Goal: Find specific page/section: Find specific page/section

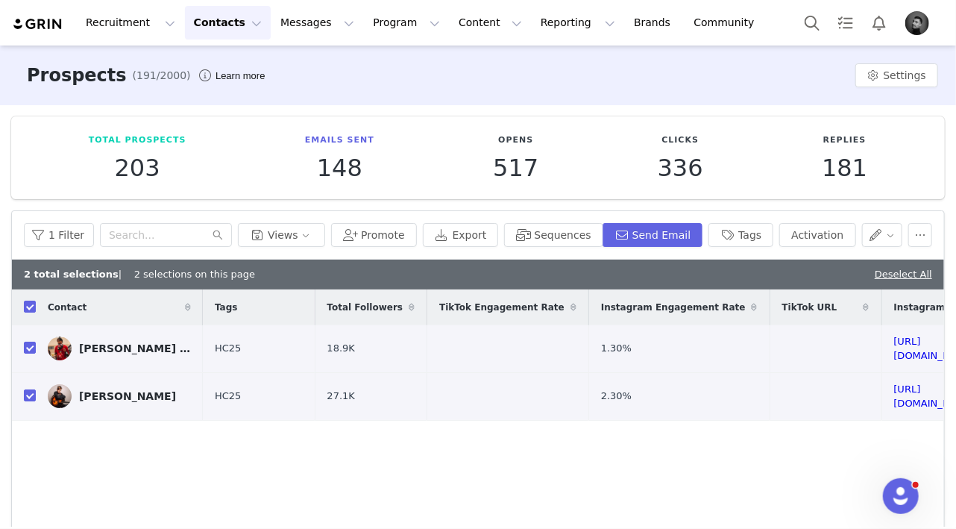
click at [919, 28] on img "Profile" at bounding box center [917, 23] width 24 height 24
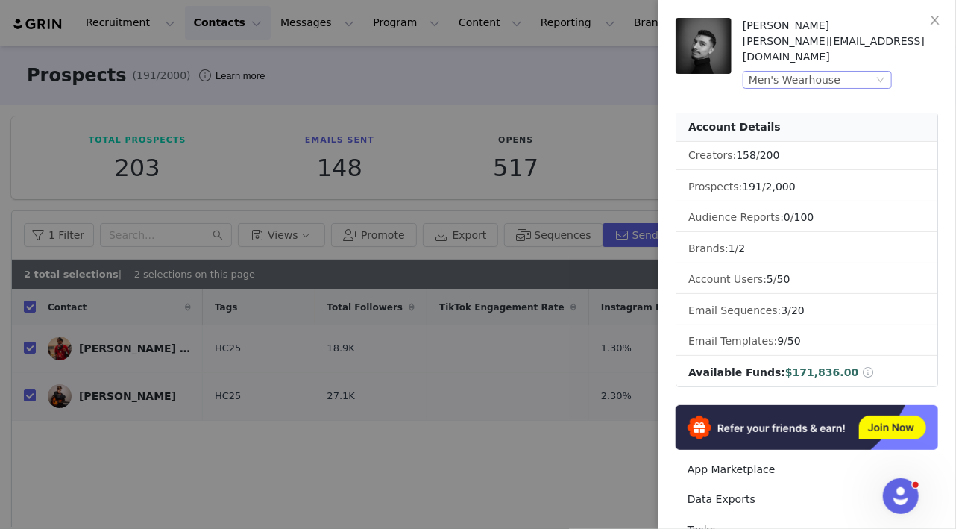
click at [855, 72] on div "Men's Wearhouse" at bounding box center [811, 80] width 125 height 16
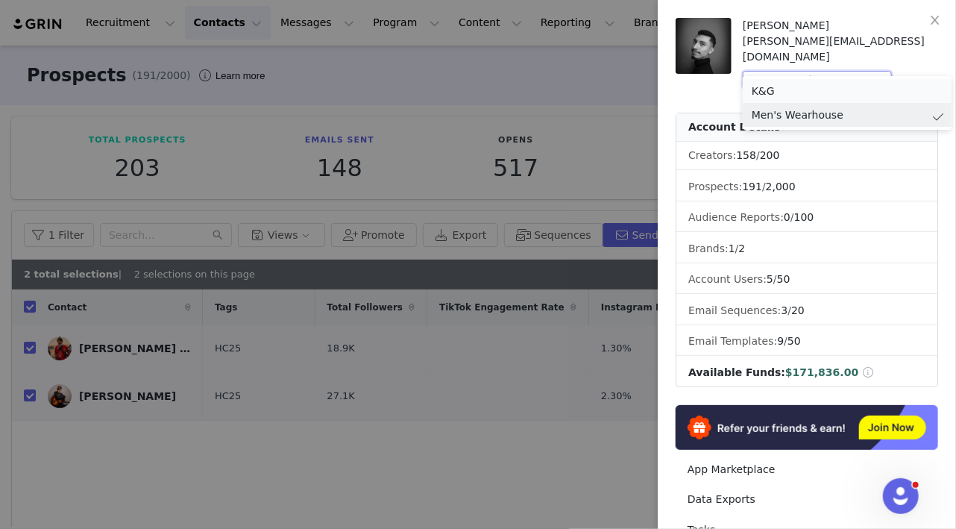
click at [768, 89] on li "K&G" at bounding box center [847, 91] width 209 height 24
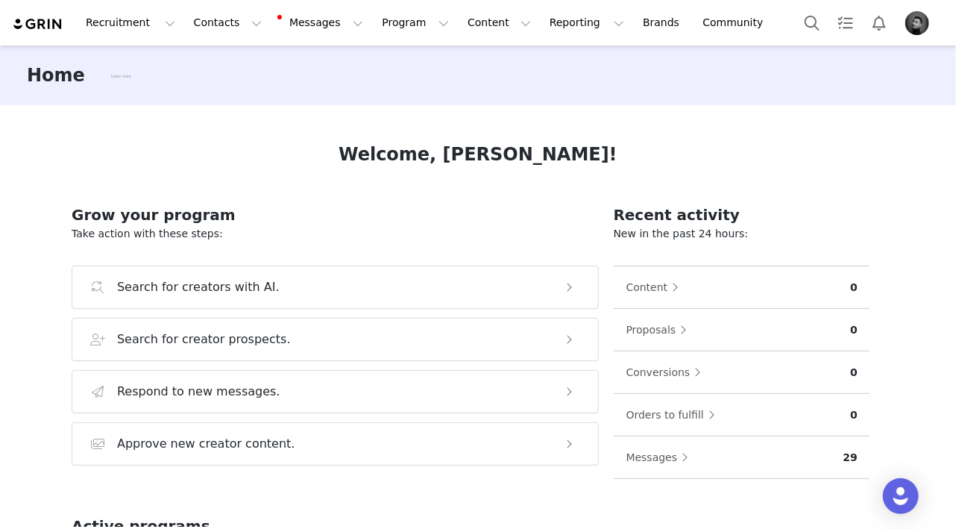
click at [819, 116] on div "Welcome, Alexis! Grow your program Take action with these steps: Search for cre…" at bounding box center [478, 315] width 884 height 421
click at [860, 108] on div "Welcome, Alexis! Grow your program Take action with these steps: Search for cre…" at bounding box center [478, 315] width 884 height 421
click at [209, 28] on button "Contacts Contacts" at bounding box center [228, 23] width 86 height 34
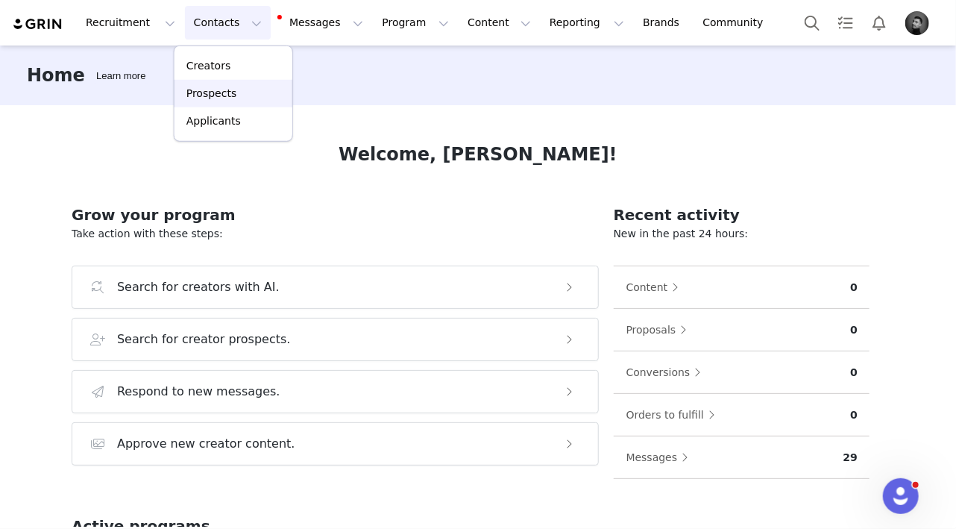
click at [218, 93] on p "Prospects" at bounding box center [211, 94] width 50 height 16
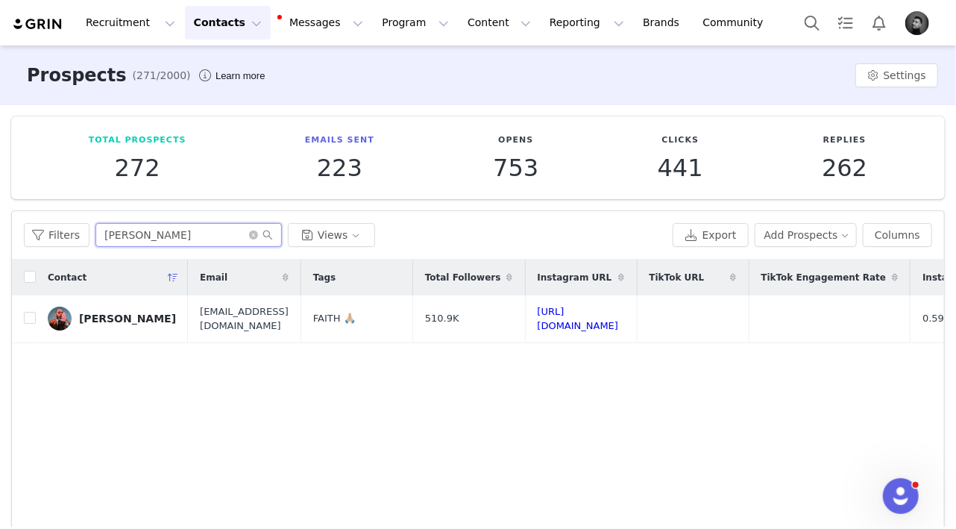
click at [157, 233] on input "Karlton" at bounding box center [188, 235] width 186 height 24
type input "corey"
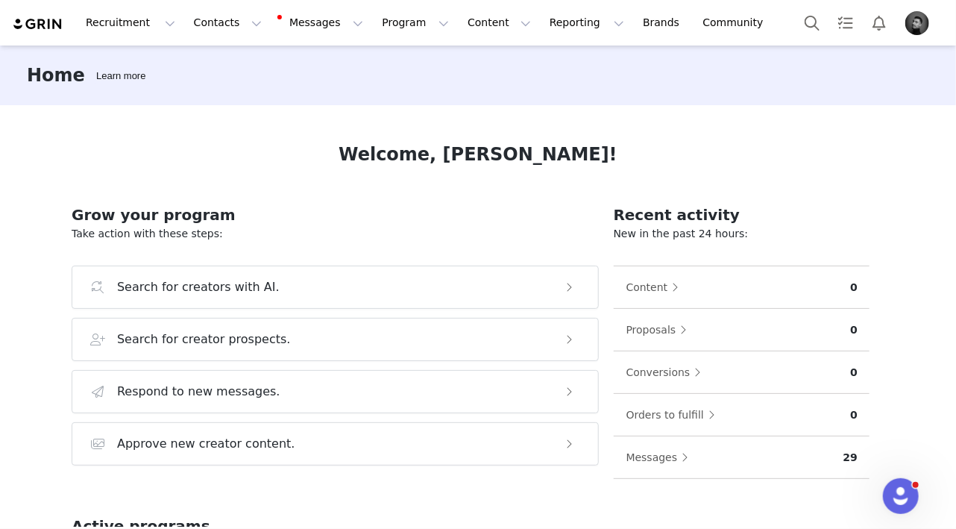
click at [911, 20] on img "Profile" at bounding box center [917, 23] width 24 height 24
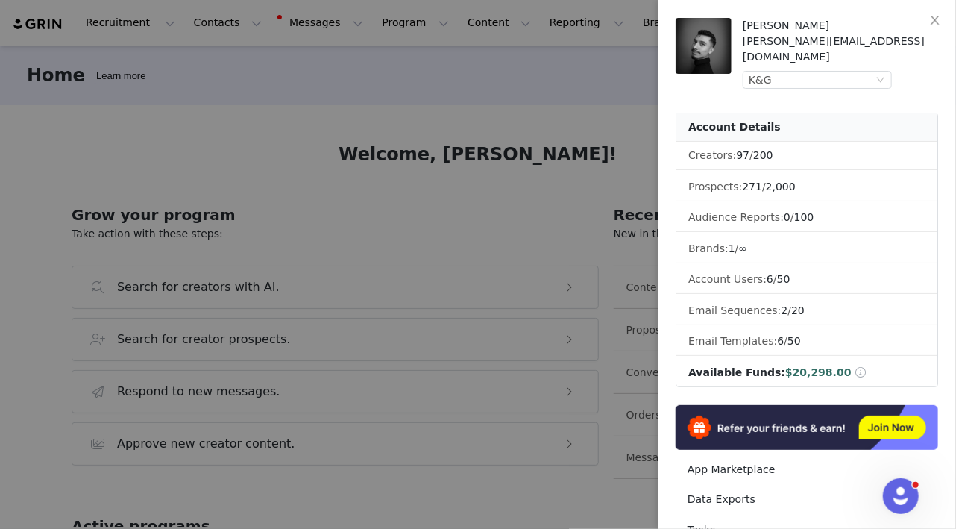
click at [483, 86] on div at bounding box center [478, 264] width 956 height 529
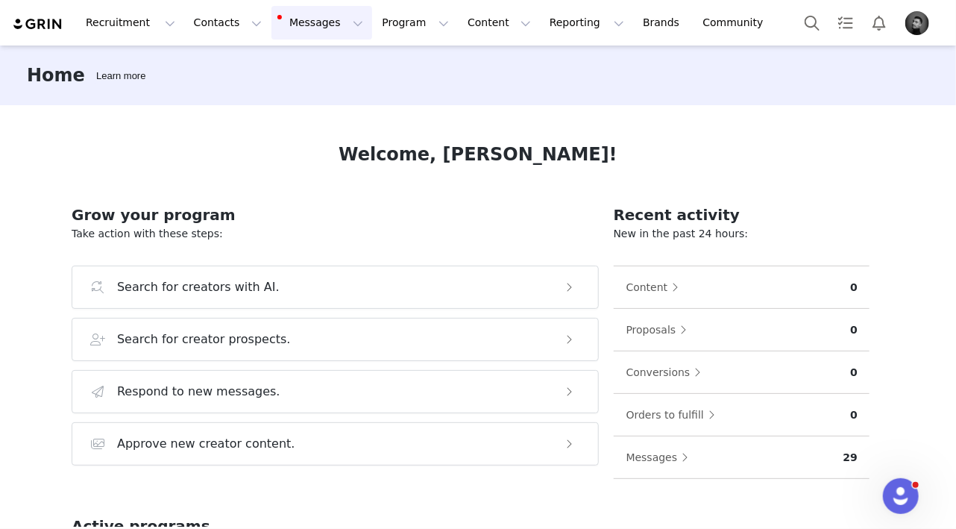
click at [289, 23] on button "Messages Messages" at bounding box center [321, 23] width 101 height 34
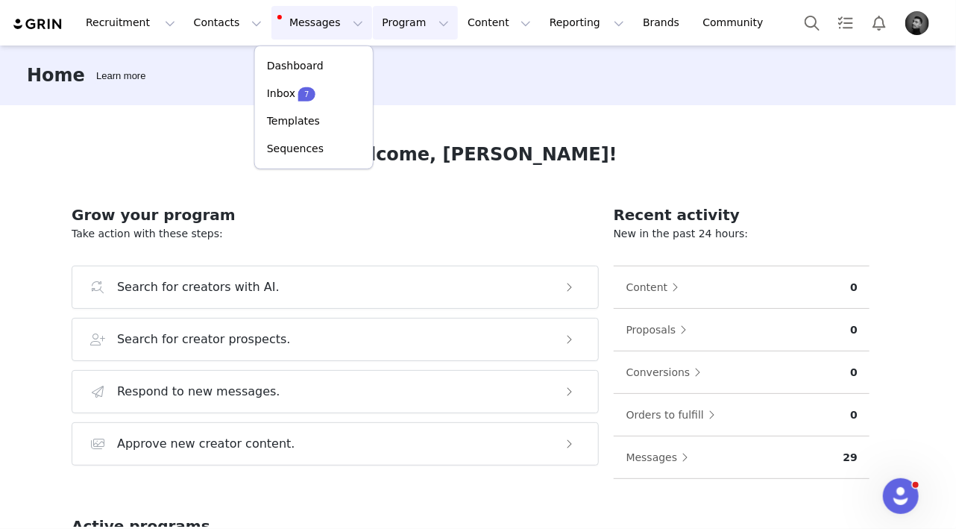
click at [376, 24] on button "Program Program" at bounding box center [415, 23] width 85 height 34
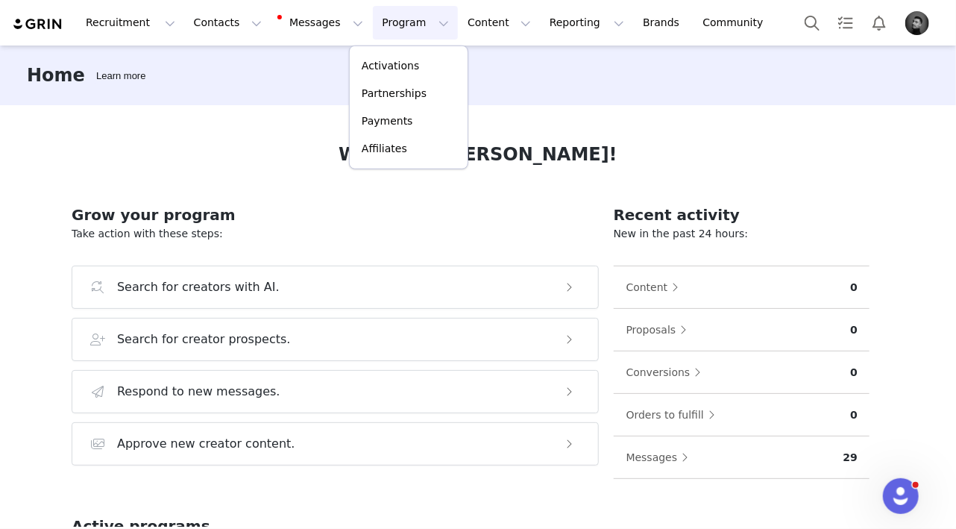
click at [915, 22] on img "Profile" at bounding box center [917, 23] width 24 height 24
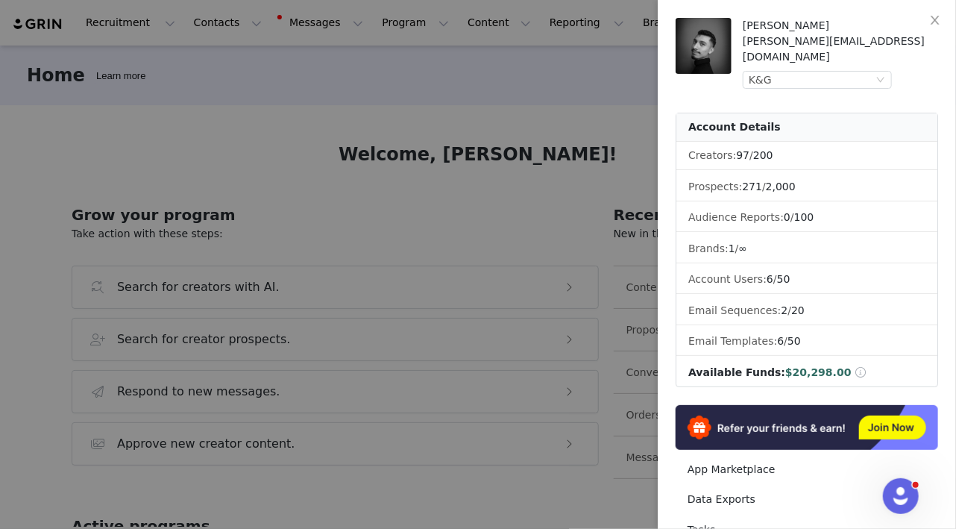
click at [212, 27] on div at bounding box center [478, 264] width 956 height 529
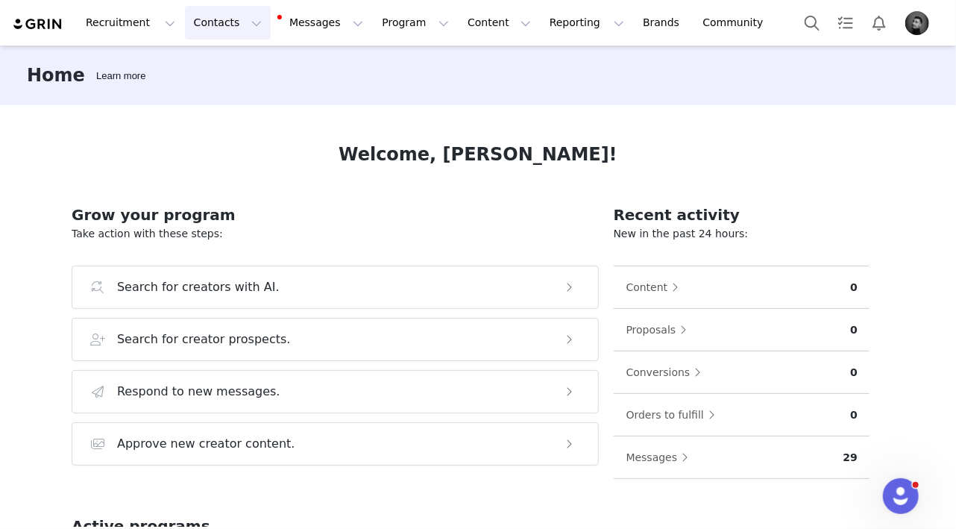
click at [215, 25] on body "Recruitment Recruitment Creator Search Curated Lists Landing Pages Web Extensio…" at bounding box center [478, 264] width 956 height 529
click at [217, 25] on button "Contacts Contacts" at bounding box center [228, 23] width 86 height 34
click at [217, 66] on p "Creators" at bounding box center [208, 66] width 45 height 16
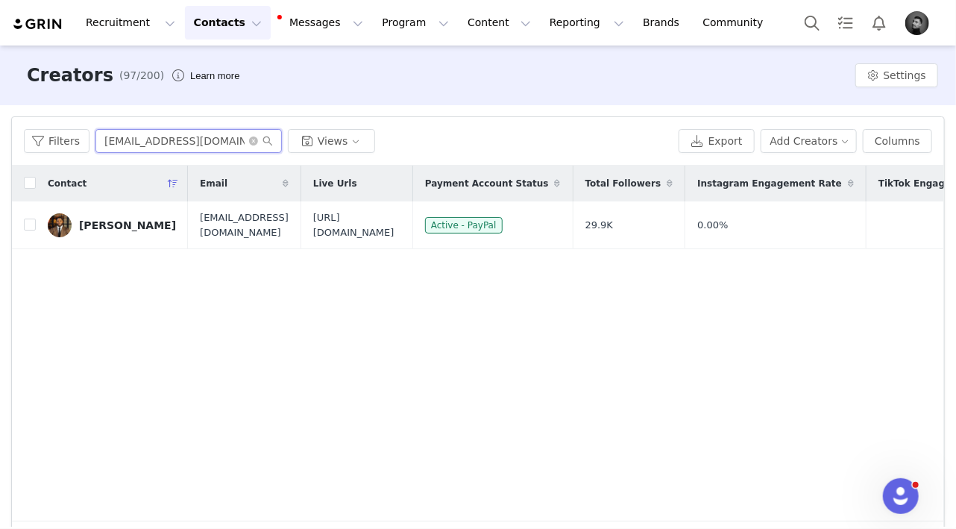
click at [195, 142] on input "[EMAIL_ADDRESS][DOMAIN_NAME]" at bounding box center [188, 141] width 186 height 24
type input "caro"
click at [400, 230] on span "[URL][DOMAIN_NAME]" at bounding box center [356, 224] width 87 height 29
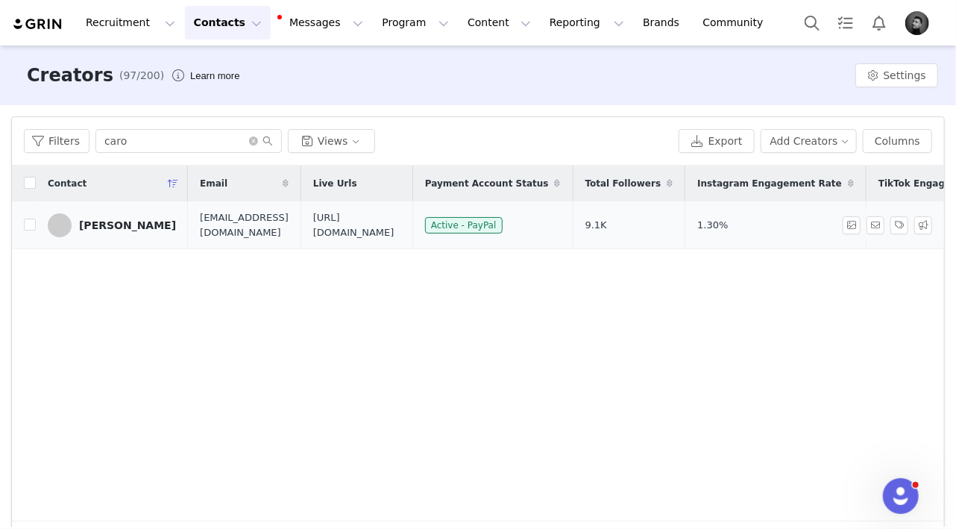
drag, startPoint x: 472, startPoint y: 231, endPoint x: 330, endPoint y: 220, distance: 142.1
click at [330, 220] on span "[URL][DOMAIN_NAME]" at bounding box center [356, 224] width 87 height 29
copy span "[URL][DOMAIN_NAME]"
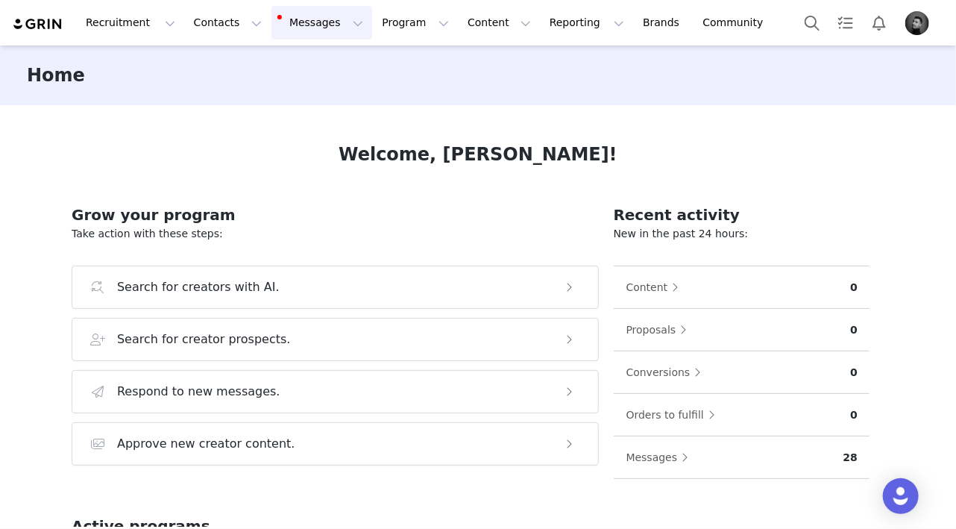
click at [309, 28] on button "Messages Messages" at bounding box center [321, 23] width 101 height 34
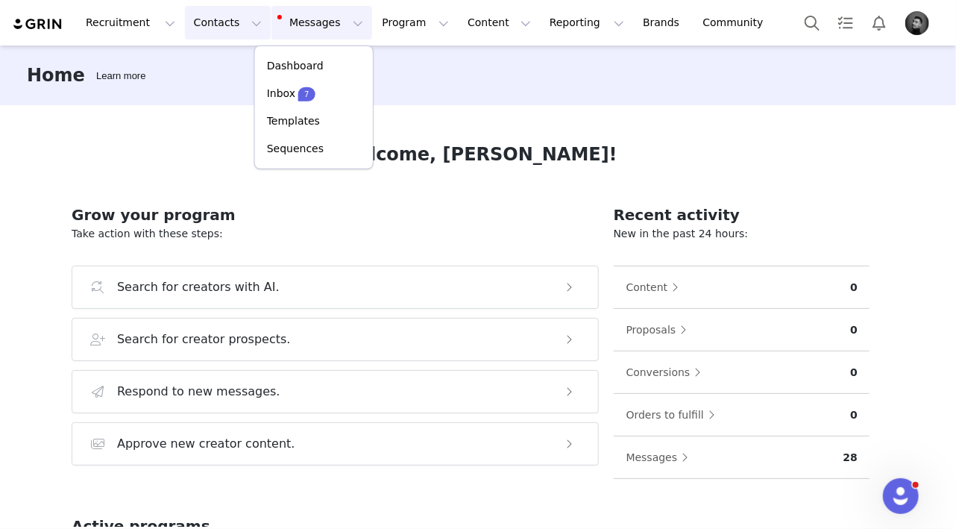
click at [225, 28] on button "Contacts Contacts" at bounding box center [228, 23] width 86 height 34
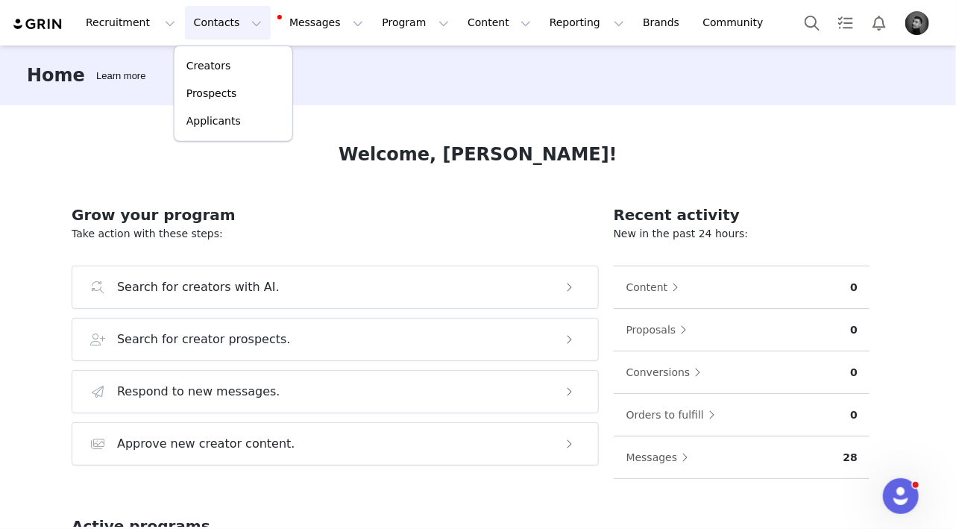
click at [924, 23] on img "Profile" at bounding box center [917, 23] width 24 height 24
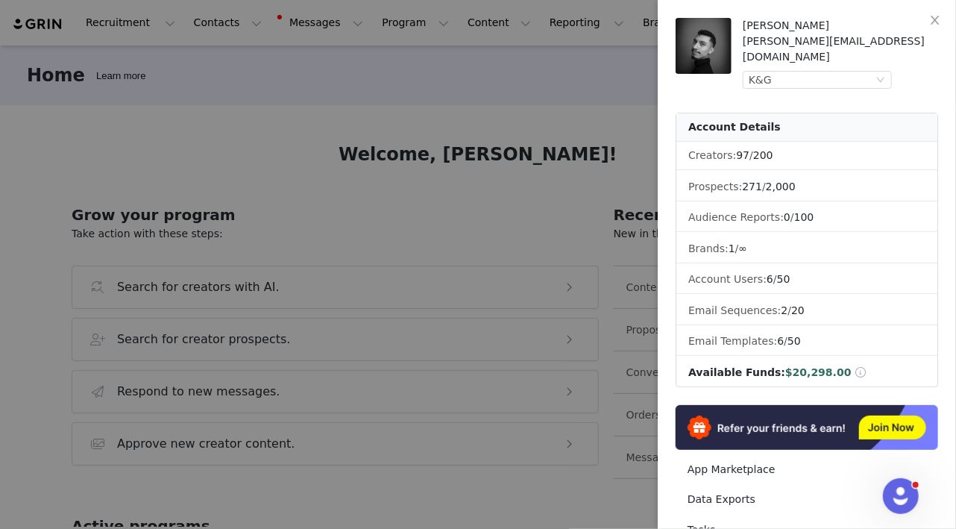
drag, startPoint x: 287, startPoint y: 81, endPoint x: 275, endPoint y: 78, distance: 12.3
click at [283, 81] on div at bounding box center [478, 264] width 956 height 529
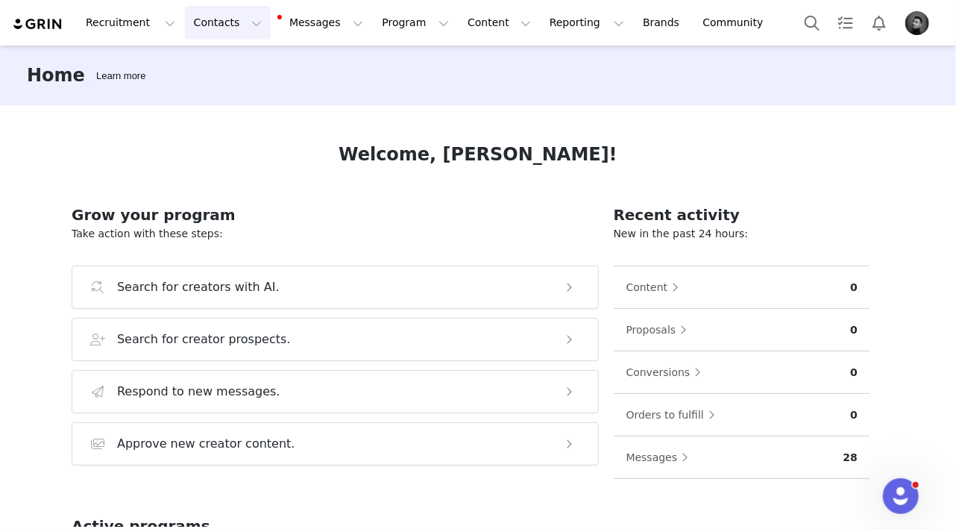
click at [212, 16] on button "Contacts Contacts" at bounding box center [228, 23] width 86 height 34
click at [218, 89] on p "Prospects" at bounding box center [211, 94] width 50 height 16
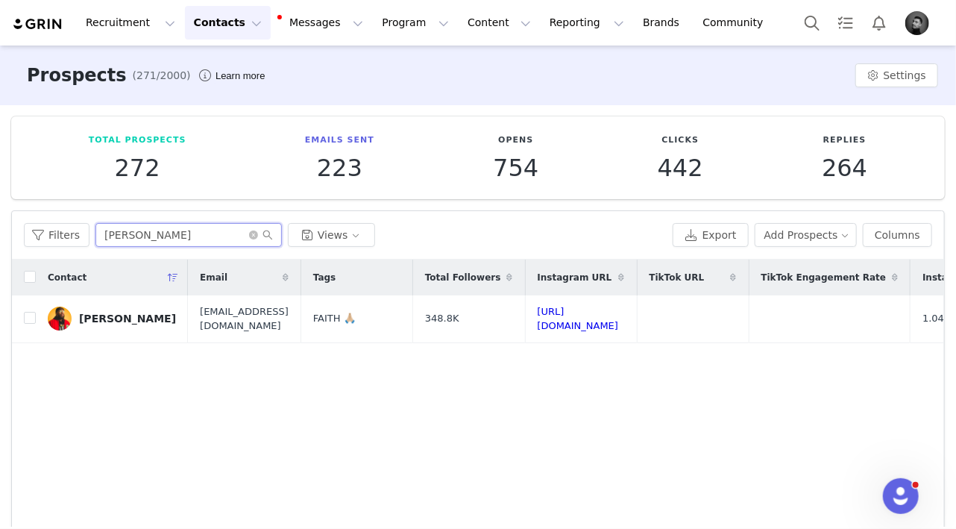
click at [162, 239] on input "corey" at bounding box center [188, 235] width 186 height 24
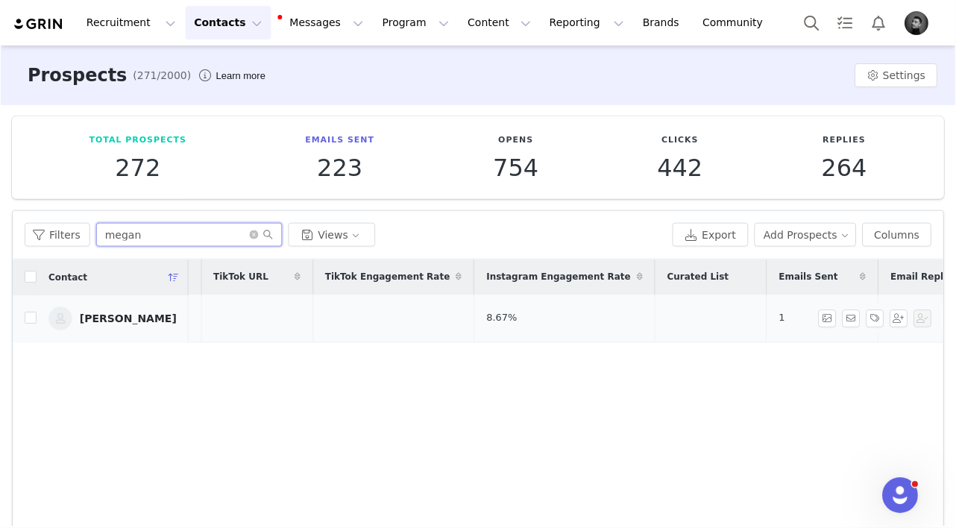
scroll to position [0, 438]
click at [142, 227] on input "megan" at bounding box center [188, 235] width 186 height 24
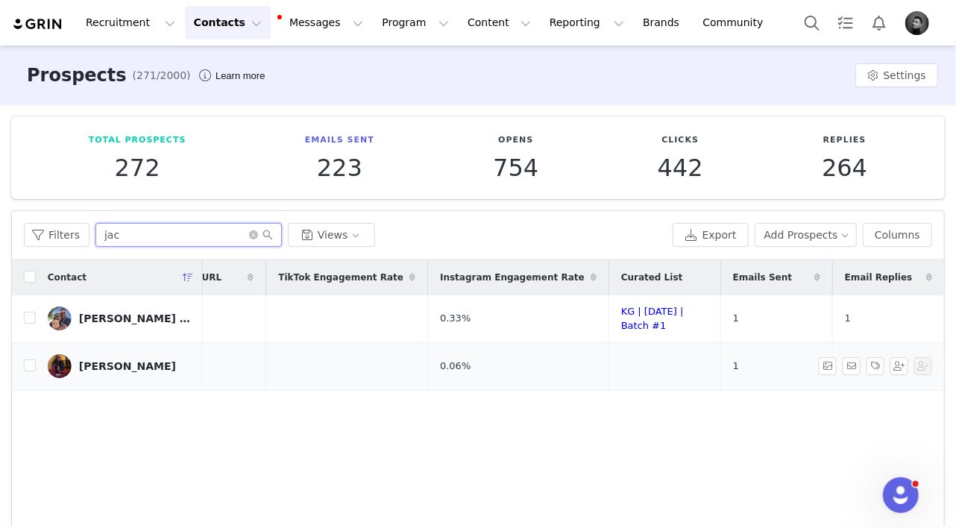
scroll to position [0, 506]
type input "jac"
